Goal: Information Seeking & Learning: Learn about a topic

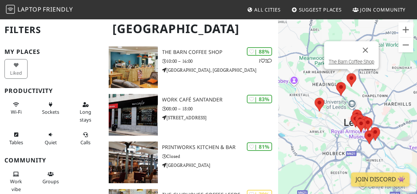
scroll to position [60, 0]
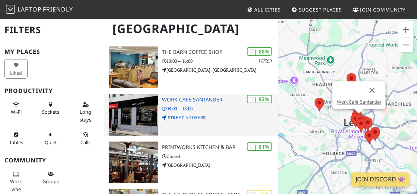
click at [181, 101] on h3 "Work Café Santander" at bounding box center [220, 100] width 116 height 6
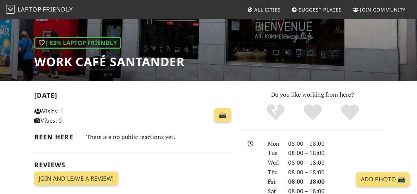
scroll to position [91, 0]
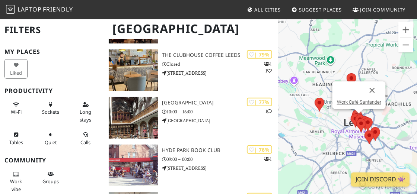
scroll to position [201, 0]
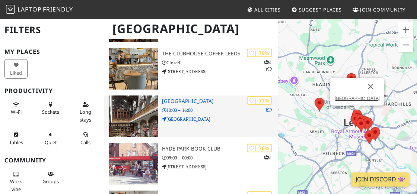
click at [179, 101] on h3 "[GEOGRAPHIC_DATA]" at bounding box center [220, 101] width 116 height 6
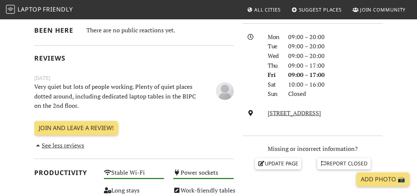
scroll to position [196, 0]
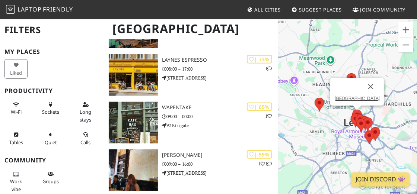
scroll to position [386, 0]
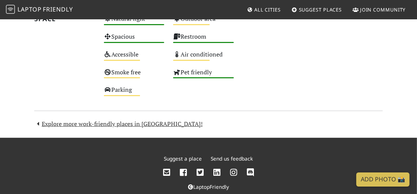
scroll to position [476, 0]
